Goal: Information Seeking & Learning: Learn about a topic

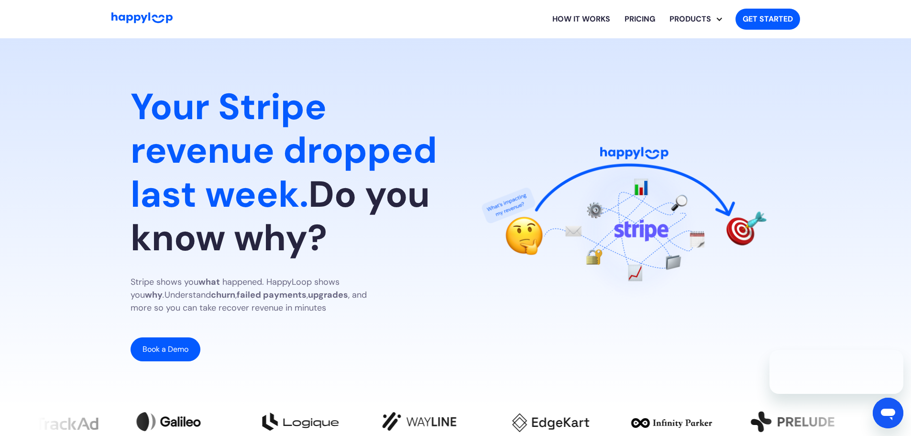
click at [217, 46] on section "Your Stripe revenue dropped last week. Do you know why? Stripe shows you what h…" at bounding box center [455, 222] width 911 height 369
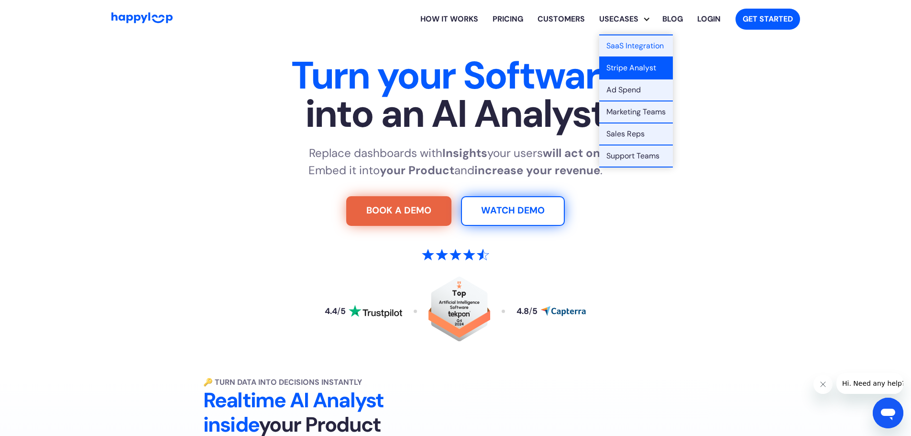
click at [636, 75] on link "Stripe Analyst" at bounding box center [636, 68] width 74 height 22
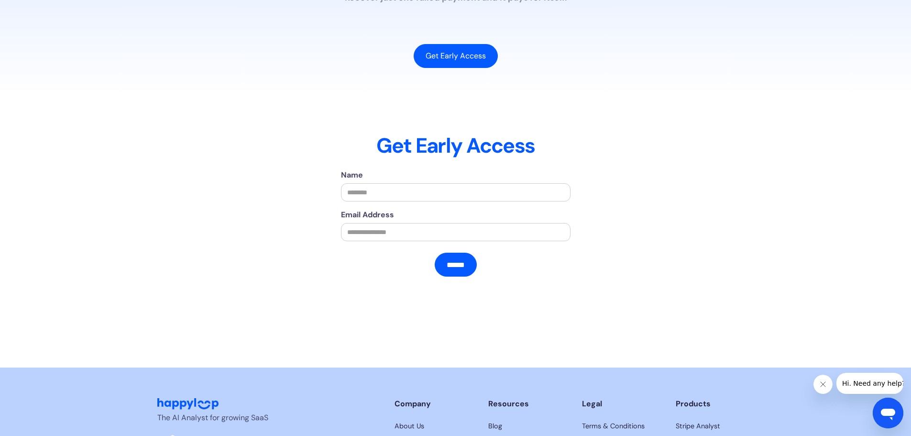
scroll to position [2194, 0]
